Goal: Task Accomplishment & Management: Complete application form

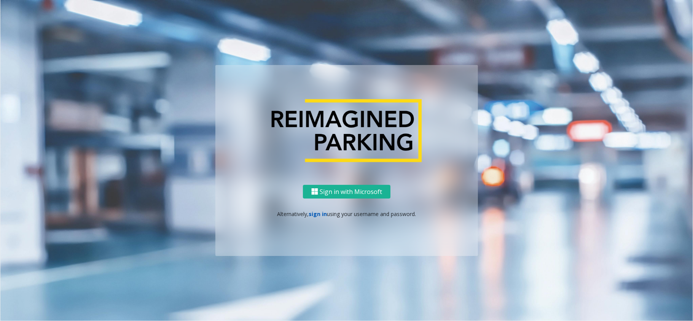
drag, startPoint x: 0, startPoint y: 0, endPoint x: 310, endPoint y: 214, distance: 376.3
click at [310, 214] on link "sign in" at bounding box center [318, 214] width 18 height 7
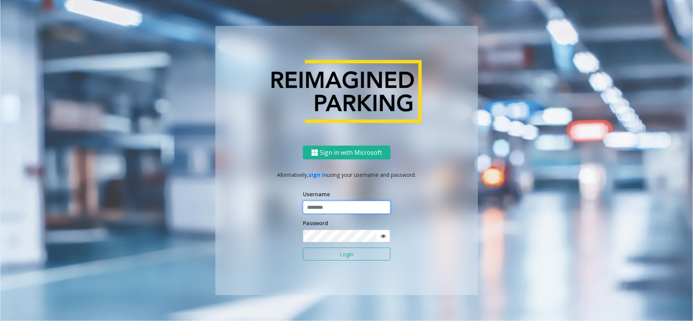
click at [325, 205] on input "text" at bounding box center [347, 207] width 88 height 13
type input "**********"
click at [335, 248] on button "Login" at bounding box center [347, 254] width 88 height 13
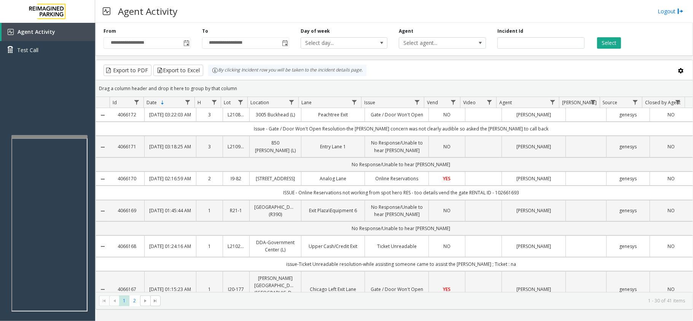
drag, startPoint x: 240, startPoint y: 88, endPoint x: 243, endPoint y: 83, distance: 6.3
click at [211, 74] on kendo-grid "Export to PDF Export to Excel By clicking Incident row you will be taken to the…" at bounding box center [395, 185] width 598 height 250
click at [255, 87] on div "Drag a column header and drop it here to group by that column" at bounding box center [394, 88] width 597 height 13
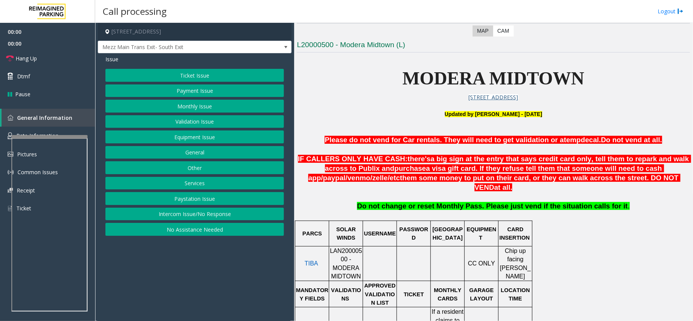
scroll to position [355, 0]
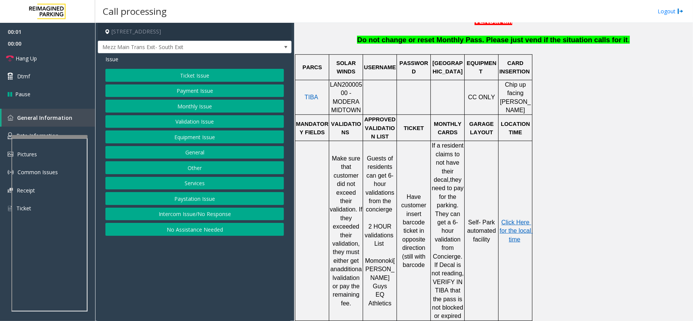
click at [346, 81] on span "LAN20000500 - MODERA MIDTOWN" at bounding box center [346, 97] width 32 height 32
copy span "LAN20000500"
click at [198, 70] on button "Ticket Issue" at bounding box center [194, 75] width 179 height 13
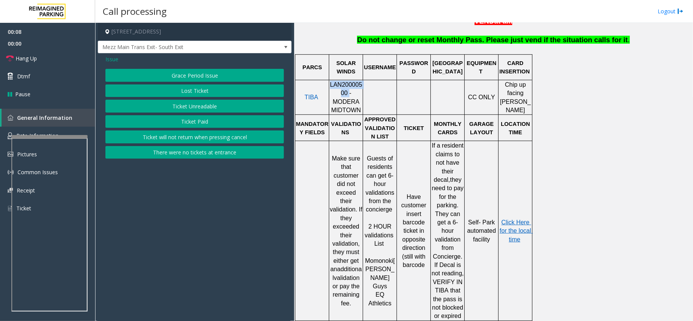
click at [184, 120] on button "Ticket Paid" at bounding box center [194, 121] width 179 height 13
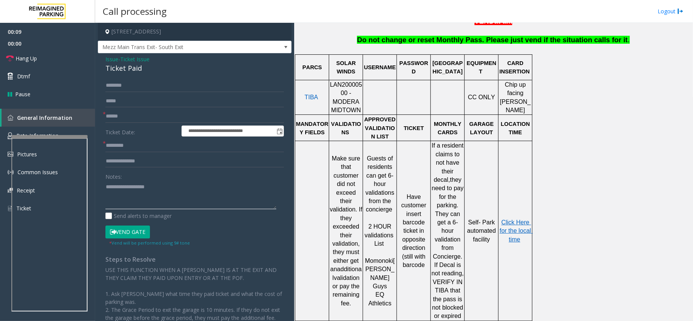
click at [143, 181] on textarea at bounding box center [190, 195] width 171 height 29
click at [131, 69] on div "Ticket Paid" at bounding box center [194, 68] width 179 height 10
copy div "Ticket Paid"
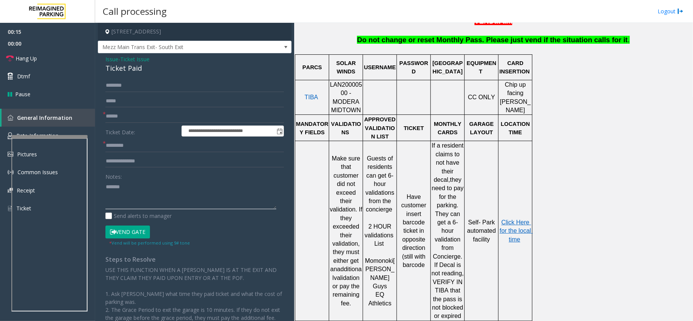
click at [136, 194] on textarea at bounding box center [190, 195] width 171 height 29
paste textarea "**********"
click at [154, 188] on textarea at bounding box center [190, 195] width 171 height 29
click at [152, 195] on textarea at bounding box center [190, 195] width 171 height 29
click at [174, 194] on textarea at bounding box center [190, 195] width 171 height 29
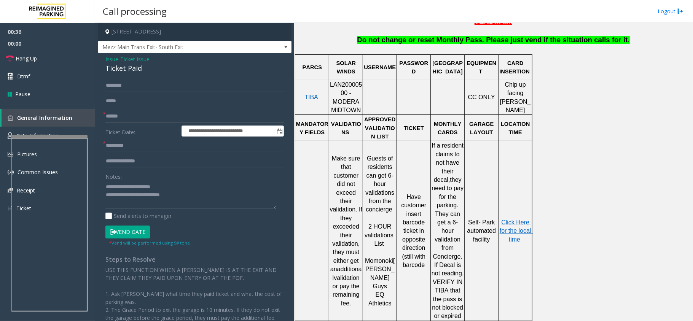
type textarea "**********"
click at [175, 124] on form "**********" at bounding box center [194, 162] width 179 height 167
click at [150, 112] on input "text" at bounding box center [194, 116] width 179 height 13
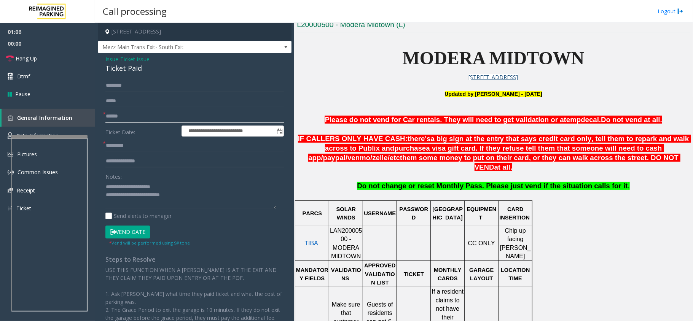
scroll to position [203, 0]
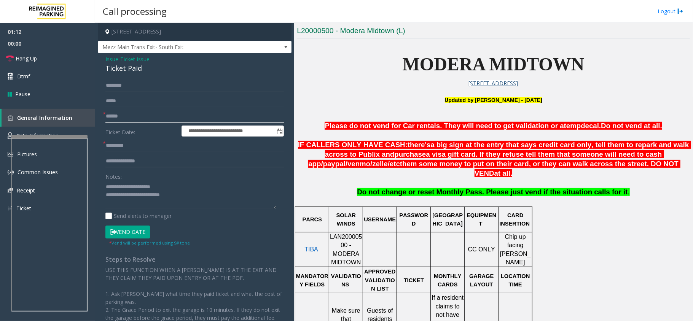
click at [126, 119] on input "text" at bounding box center [194, 116] width 179 height 13
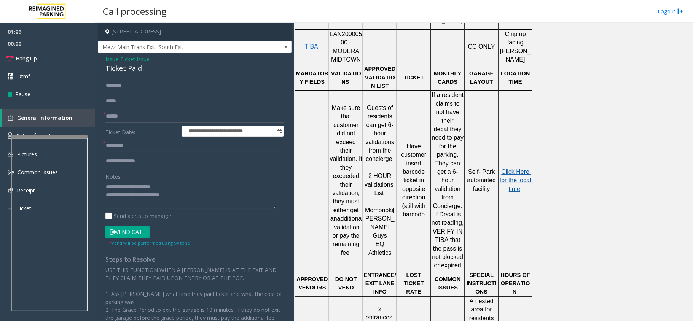
click at [505, 169] on span "Click Here for the local time" at bounding box center [516, 181] width 33 height 24
click at [131, 118] on input "text" at bounding box center [194, 116] width 179 height 13
click at [183, 197] on textarea at bounding box center [190, 195] width 171 height 29
click at [120, 146] on input "text" at bounding box center [194, 145] width 179 height 13
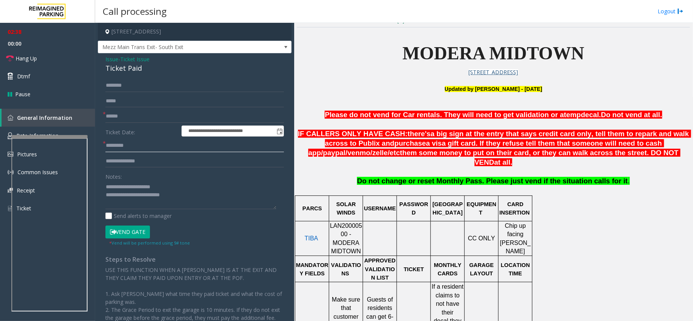
scroll to position [213, 0]
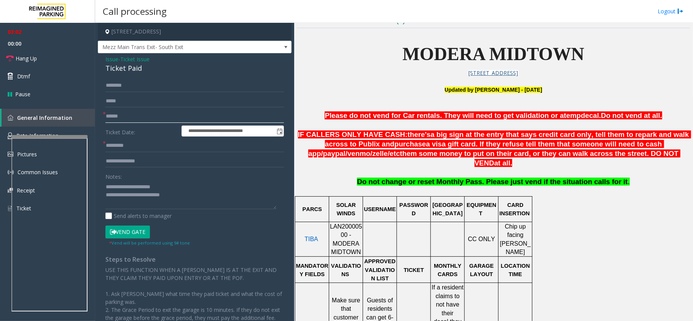
click at [142, 117] on input "text" at bounding box center [194, 116] width 179 height 13
click at [137, 141] on input "text" at bounding box center [194, 145] width 179 height 13
click at [149, 119] on input "text" at bounding box center [194, 116] width 179 height 13
click at [137, 147] on input "text" at bounding box center [194, 145] width 179 height 13
click at [136, 114] on input "text" at bounding box center [194, 116] width 179 height 13
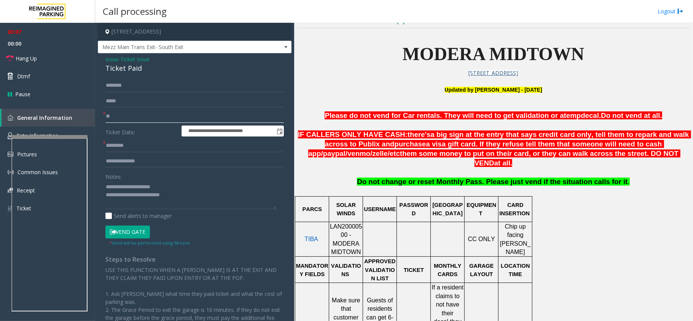
type input "**"
click at [138, 139] on form "**********" at bounding box center [194, 162] width 179 height 167
click at [139, 148] on input "text" at bounding box center [194, 145] width 179 height 13
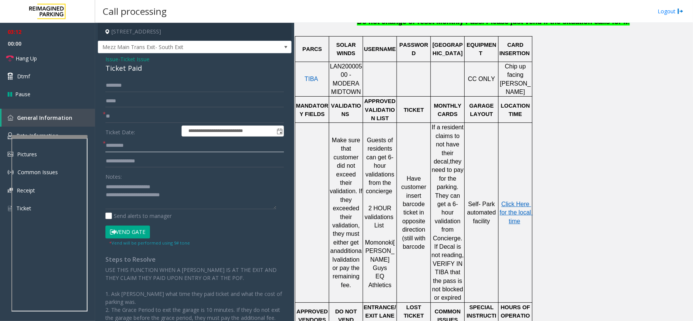
scroll to position [416, 0]
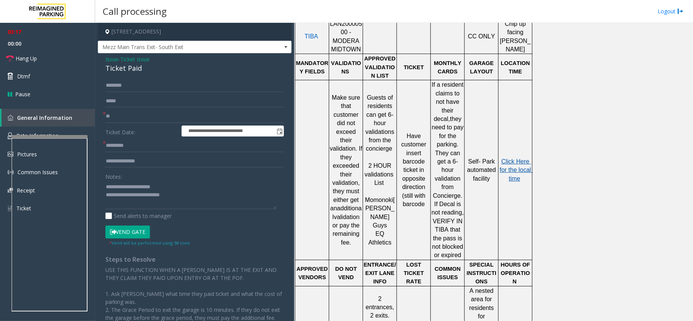
click at [517, 158] on span "Click Here for the local time" at bounding box center [516, 170] width 33 height 24
click at [155, 150] on input "text" at bounding box center [194, 145] width 179 height 13
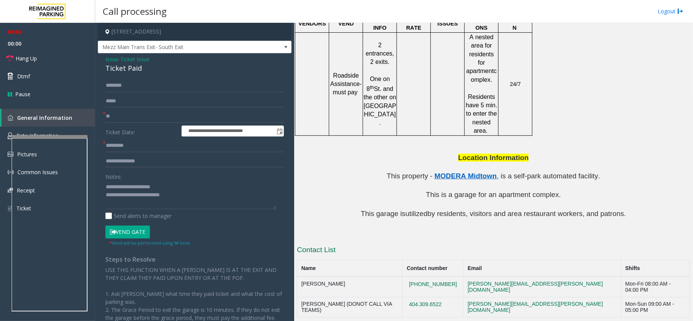
scroll to position [366, 0]
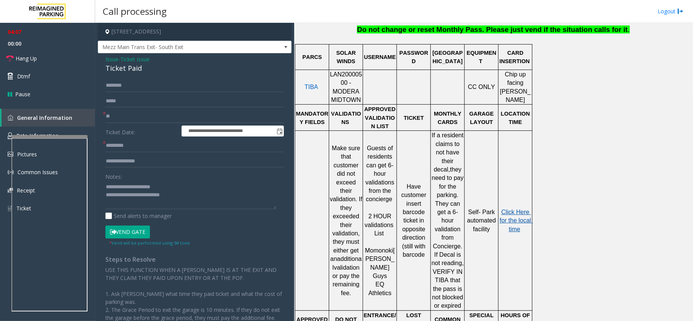
click at [522, 209] on span "Click Here for the local time" at bounding box center [516, 221] width 33 height 24
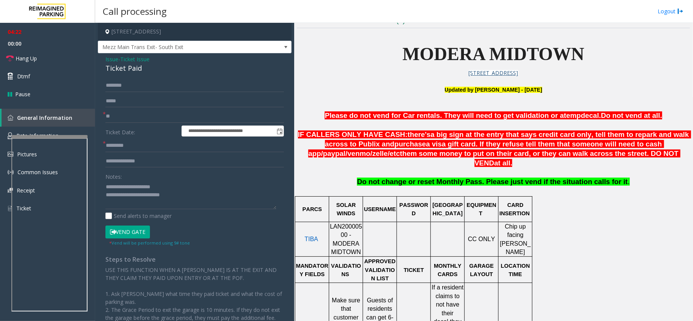
scroll to position [416, 0]
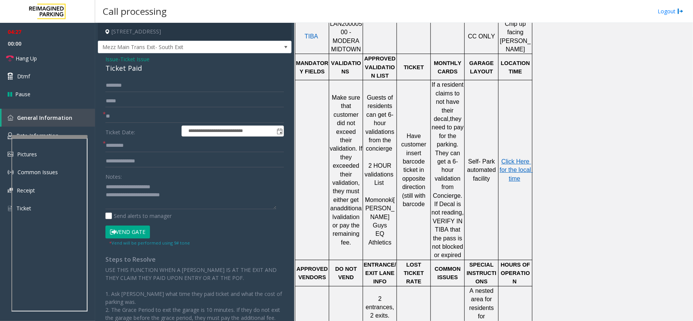
drag, startPoint x: 367, startPoint y: 86, endPoint x: 395, endPoint y: 209, distance: 126.5
click at [395, 209] on td "Guests of residents can get 6-hour validations from the concierge 2 HOUR valida…" at bounding box center [380, 170] width 34 height 180
click at [391, 212] on td "Guests of residents can get 6-hour validations from the concierge 2 HOUR valida…" at bounding box center [380, 170] width 34 height 180
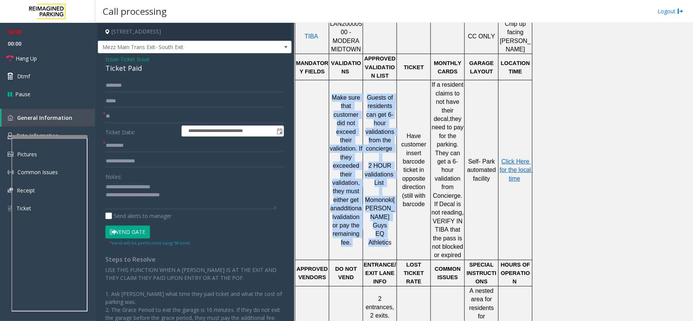
drag, startPoint x: 393, startPoint y: 210, endPoint x: 363, endPoint y: 72, distance: 141.2
click at [363, 80] on tr "Make sure that customer did not exceed their validation. If they exceeded their…" at bounding box center [413, 170] width 237 height 180
click at [358, 94] on p "Make sure that customer did not exceed their validation. If they exceeded their…" at bounding box center [346, 170] width 33 height 153
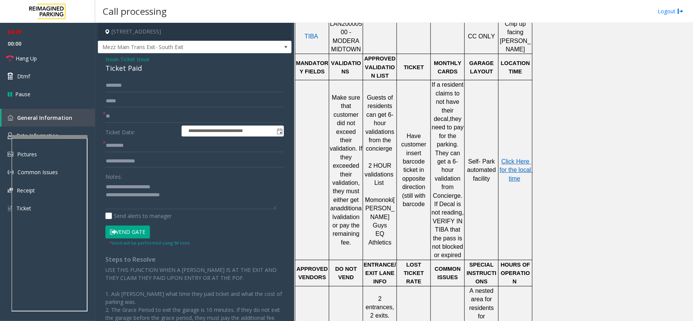
click at [366, 94] on p "Guests of residents can get 6-hour validations from the concierge" at bounding box center [380, 124] width 33 height 60
drag, startPoint x: 366, startPoint y: 84, endPoint x: 383, endPoint y: 179, distance: 95.9
click at [383, 179] on div "Guests of residents can get 6-hour validations from the concierge 2 HOUR valida…" at bounding box center [380, 170] width 34 height 154
click at [388, 187] on p at bounding box center [380, 191] width 33 height 8
drag, startPoint x: 388, startPoint y: 177, endPoint x: 369, endPoint y: 79, distance: 99.7
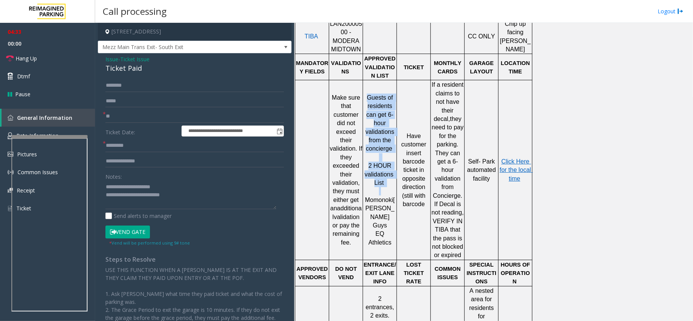
click at [369, 80] on td "Guests of residents can get 6-hour validations from the concierge 2 HOUR valida…" at bounding box center [380, 170] width 34 height 180
click at [218, 184] on textarea at bounding box center [190, 195] width 171 height 29
click at [209, 194] on textarea at bounding box center [190, 195] width 171 height 29
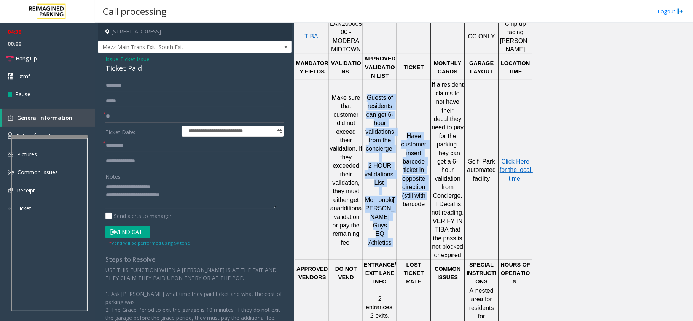
drag, startPoint x: 366, startPoint y: 81, endPoint x: 399, endPoint y: 193, distance: 116.1
click at [399, 193] on tr "Make sure that customer did not exceed their validation. If they exceeded their…" at bounding box center [413, 170] width 237 height 180
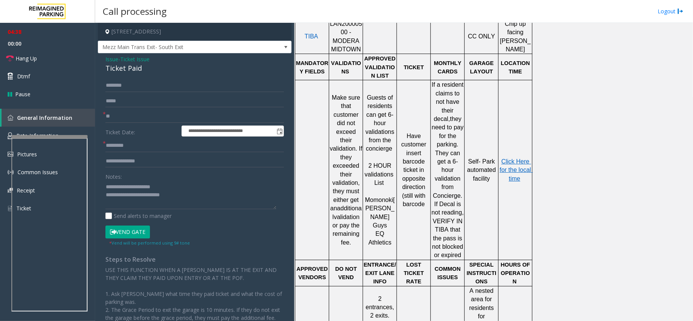
click at [421, 193] on td "Have customer insert barcode ticket in opposite direction (still with barcode" at bounding box center [414, 170] width 34 height 180
drag, startPoint x: 419, startPoint y: 168, endPoint x: 401, endPoint y: 101, distance: 70.2
click at [401, 101] on td "Have customer insert barcode ticket in opposite direction (still with barcode" at bounding box center [414, 170] width 34 height 180
click at [187, 196] on textarea at bounding box center [190, 195] width 171 height 29
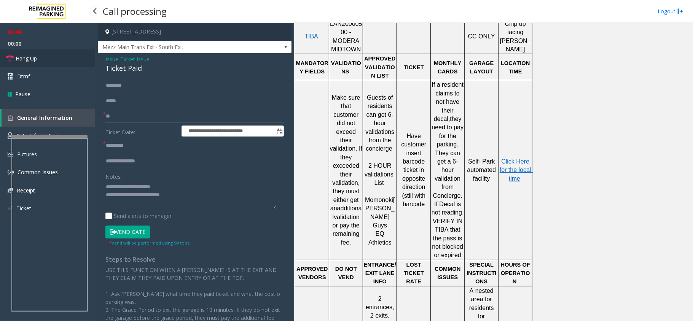
click at [52, 62] on link "Hang Up" at bounding box center [47, 59] width 95 height 18
click at [188, 201] on textarea at bounding box center [190, 195] width 171 height 29
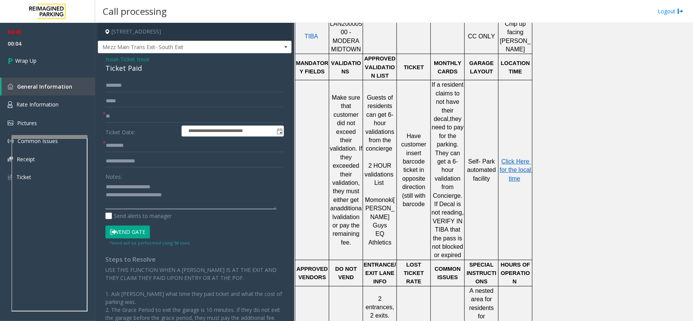
click at [188, 195] on textarea at bounding box center [190, 195] width 171 height 29
click at [186, 200] on textarea at bounding box center [190, 195] width 171 height 29
type textarea "**********"
click at [134, 147] on input "text" at bounding box center [194, 145] width 179 height 13
type input "**"
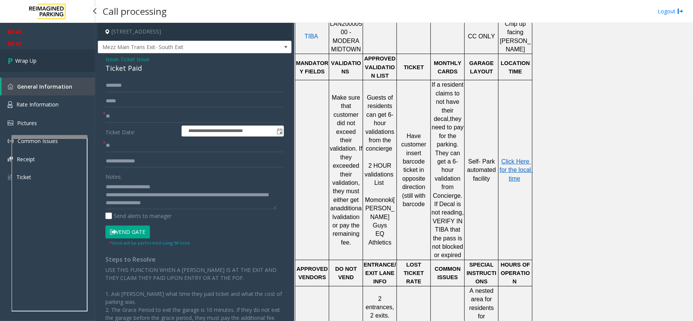
click at [72, 59] on link "Wrap Up" at bounding box center [47, 61] width 95 height 22
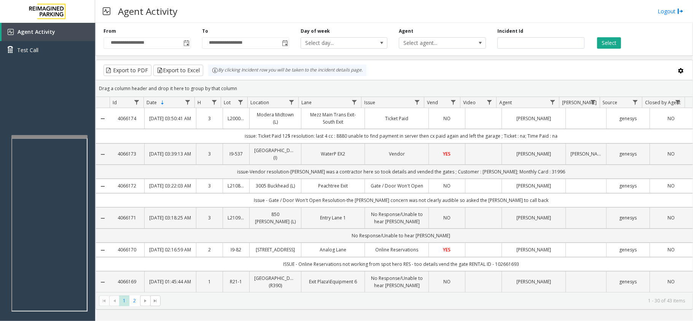
drag, startPoint x: 238, startPoint y: 86, endPoint x: 209, endPoint y: 70, distance: 33.2
click at [209, 70] on kendo-grid "Export to PDF Export to Excel By clicking Incident row you will be taken to the…" at bounding box center [395, 185] width 598 height 250
click at [253, 83] on div "Drag a column header and drop it here to group by that column" at bounding box center [394, 88] width 597 height 13
drag, startPoint x: 226, startPoint y: 75, endPoint x: 217, endPoint y: 73, distance: 9.3
click at [208, 69] on kendo-grid "Export to PDF Export to Excel By clicking Incident row you will be taken to the…" at bounding box center [395, 185] width 598 height 250
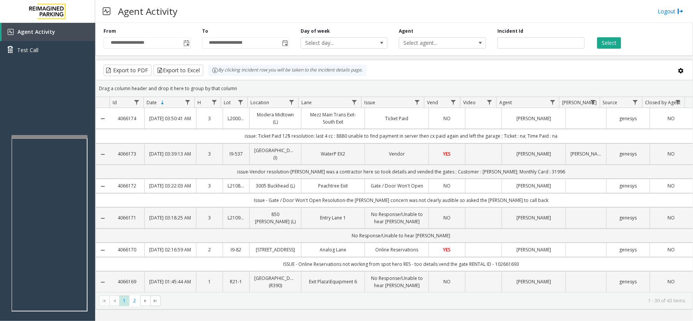
click at [239, 82] on div "Drag a column header and drop it here to group by that column" at bounding box center [394, 88] width 597 height 13
